Goal: Transaction & Acquisition: Purchase product/service

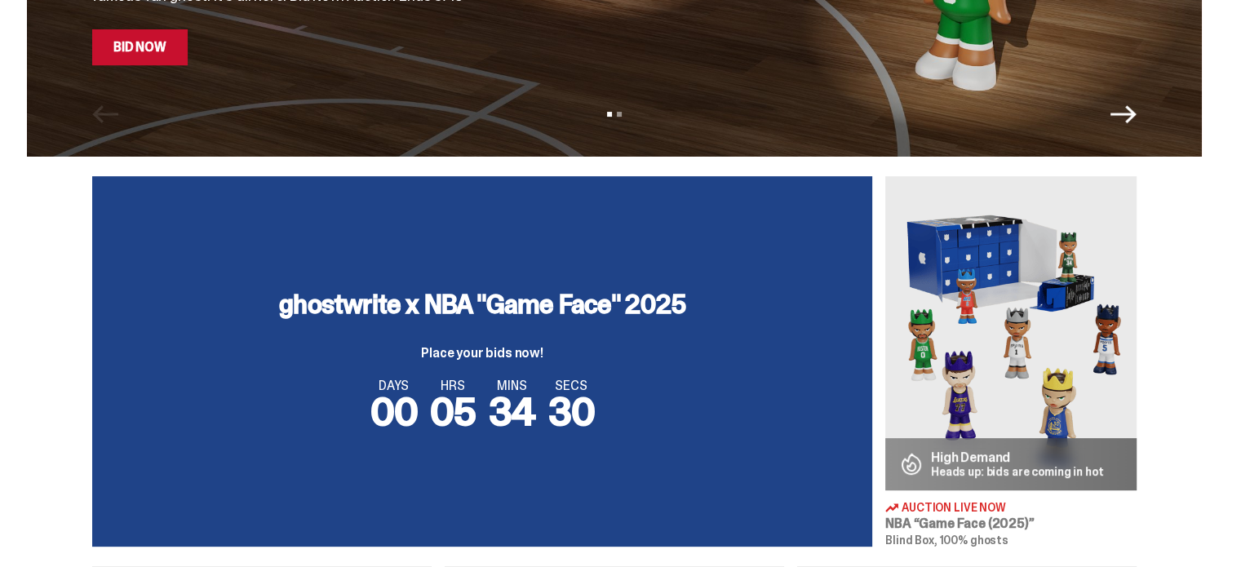
scroll to position [326, 0]
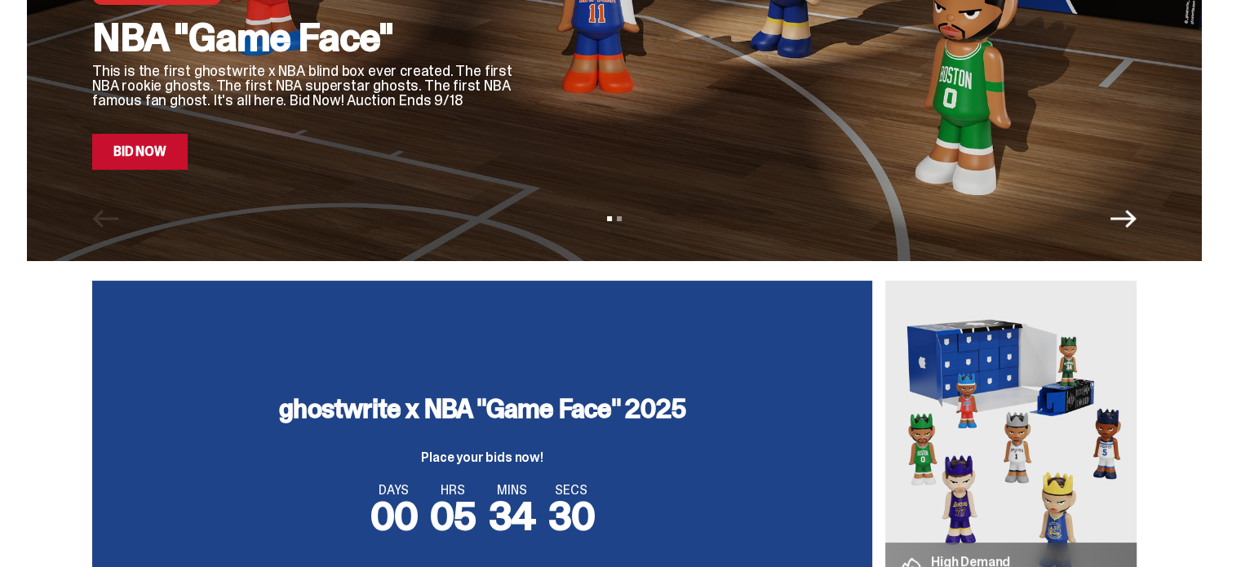
click at [927, 445] on img at bounding box center [1010, 438] width 251 height 314
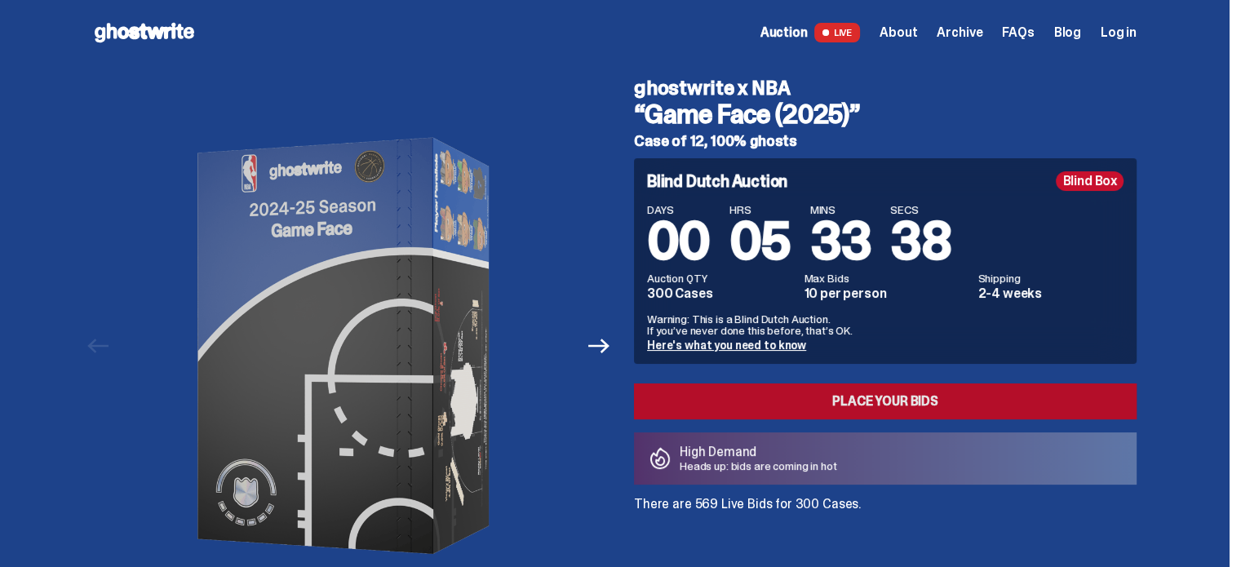
click at [699, 392] on link "Place your Bids" at bounding box center [885, 401] width 502 height 36
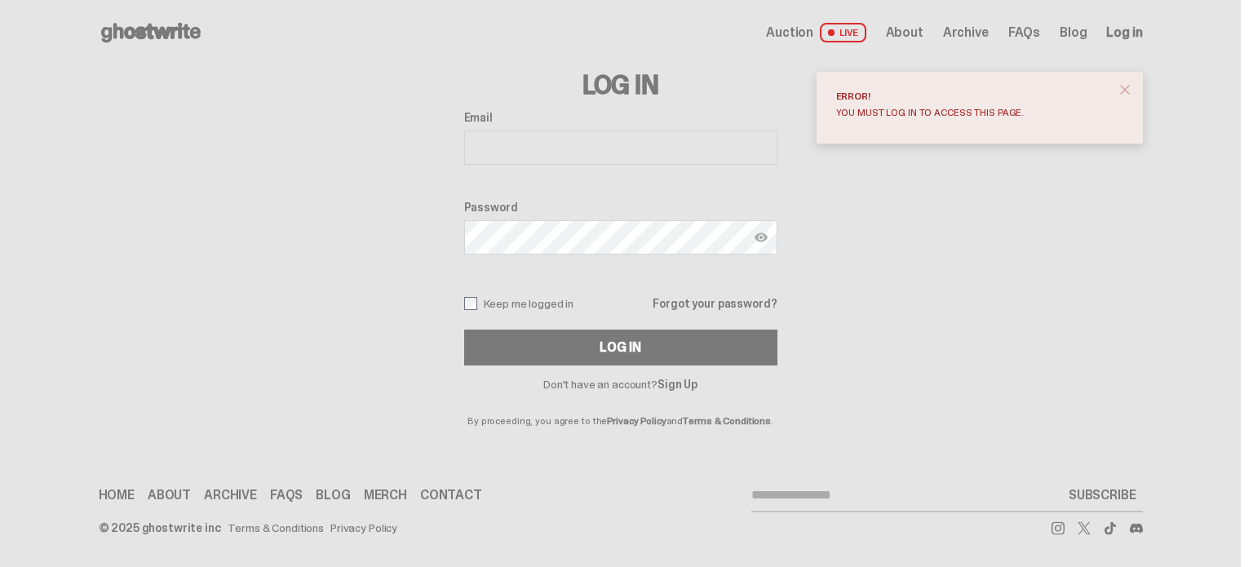
click at [1130, 32] on span "Log in" at bounding box center [1124, 32] width 36 height 13
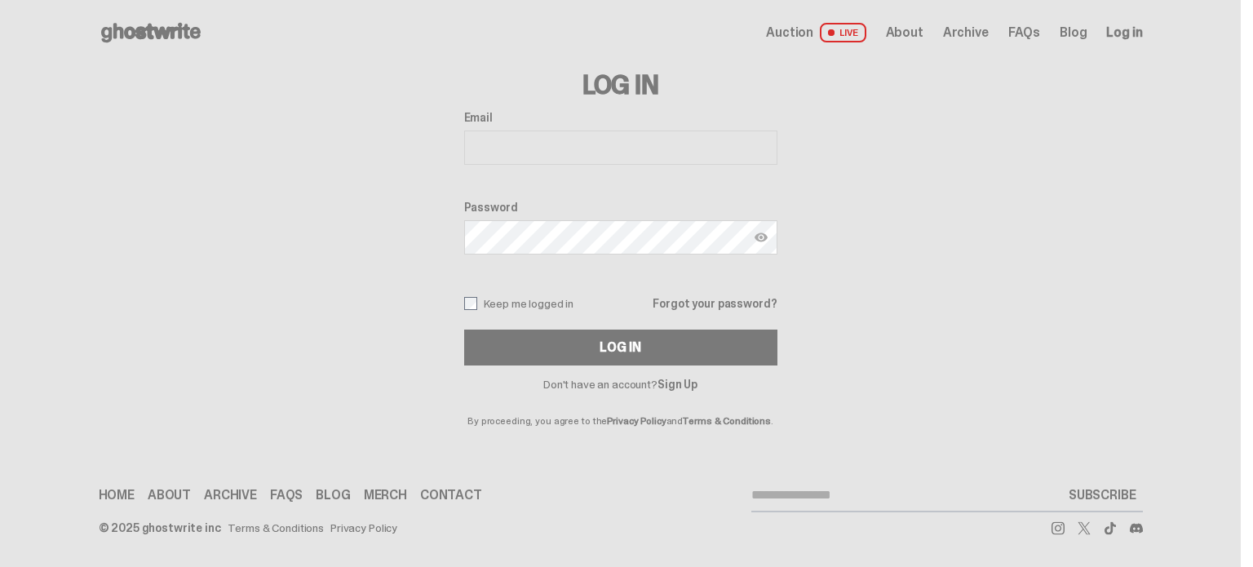
click at [530, 144] on input "Email" at bounding box center [620, 148] width 313 height 34
type input "**********"
click at [464, 330] on button "Log In" at bounding box center [620, 348] width 313 height 36
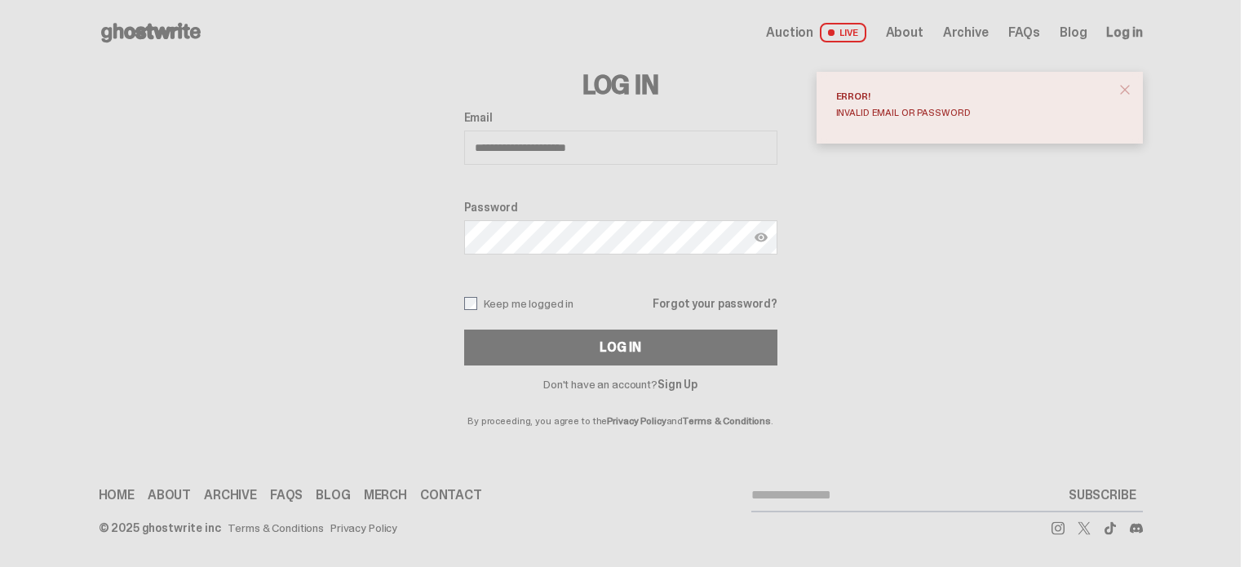
click at [464, 330] on button "Log In" at bounding box center [620, 348] width 313 height 36
click at [726, 306] on link "Forgot your password?" at bounding box center [715, 303] width 124 height 11
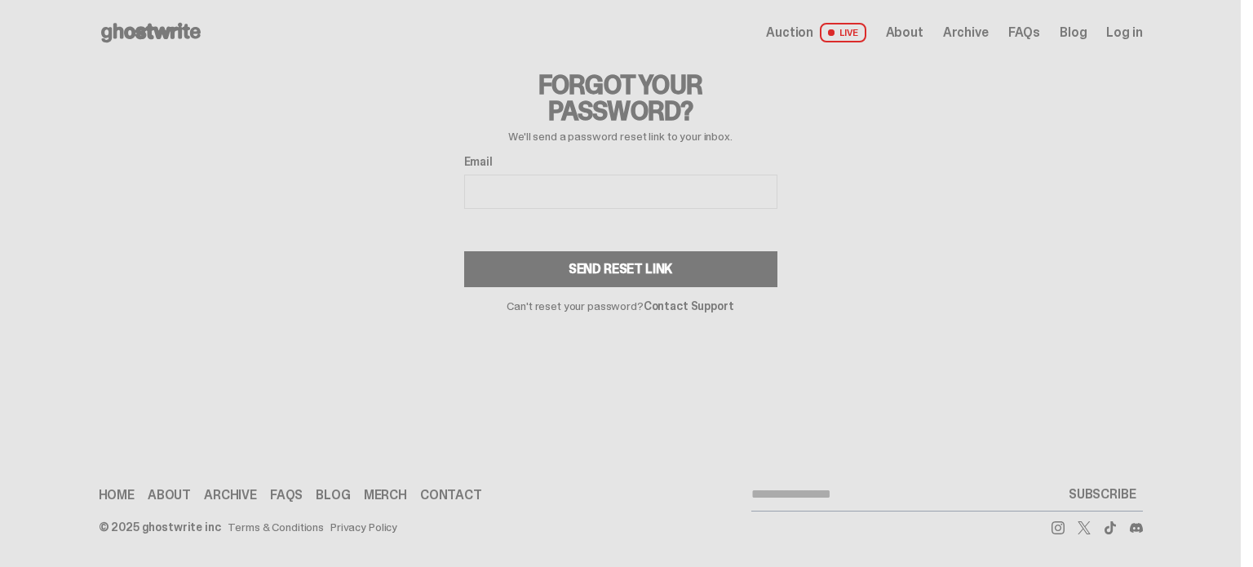
click at [526, 192] on input "Email" at bounding box center [620, 192] width 313 height 34
type input "**********"
